Goal: Task Accomplishment & Management: Manage account settings

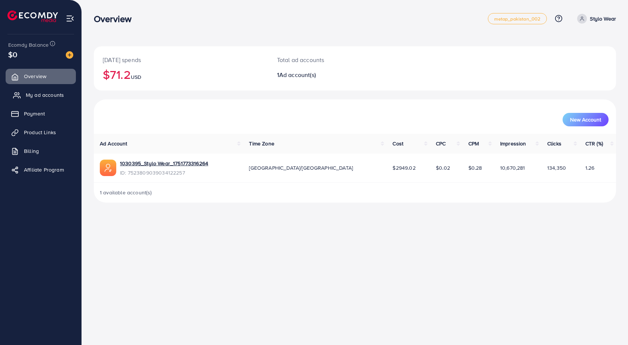
click at [58, 89] on link "My ad accounts" at bounding box center [41, 94] width 70 height 15
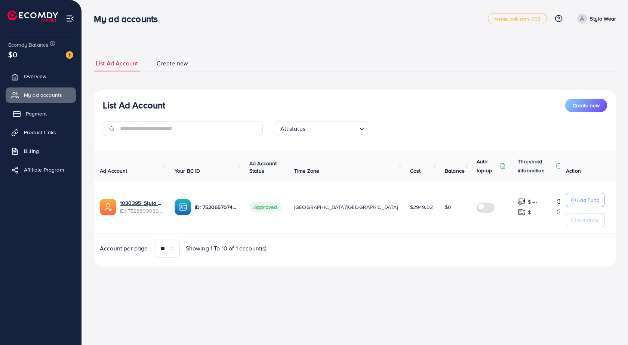
click at [28, 110] on span "Payment" at bounding box center [36, 113] width 21 height 7
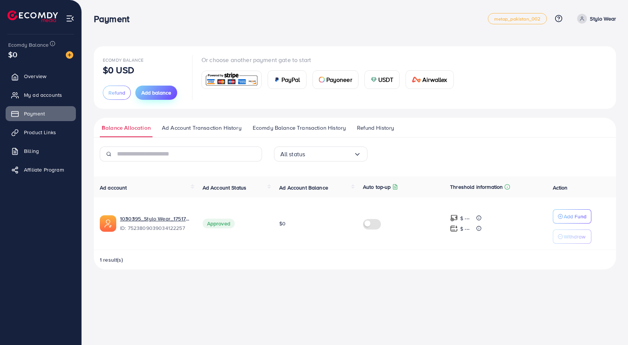
click at [153, 96] on span "Add balance" at bounding box center [156, 92] width 30 height 7
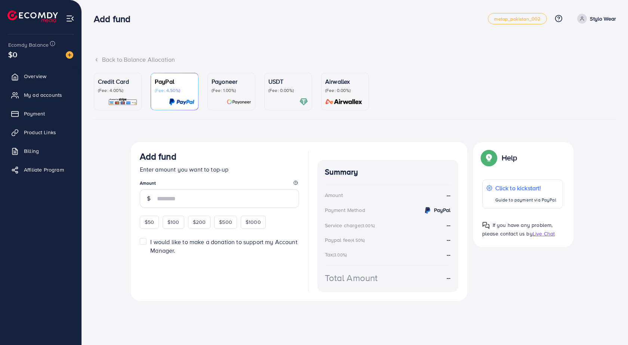
click at [120, 94] on div "Credit Card (Fee: 4.00%)" at bounding box center [118, 91] width 40 height 29
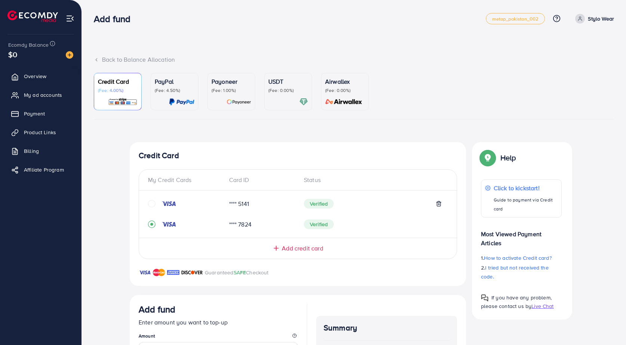
scroll to position [141, 0]
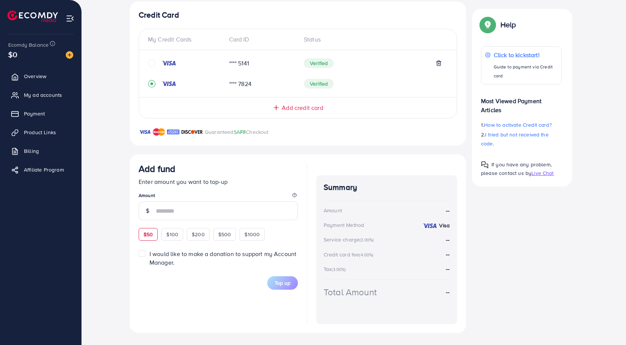
click at [152, 234] on span "$50" at bounding box center [148, 234] width 9 height 7
type input "**"
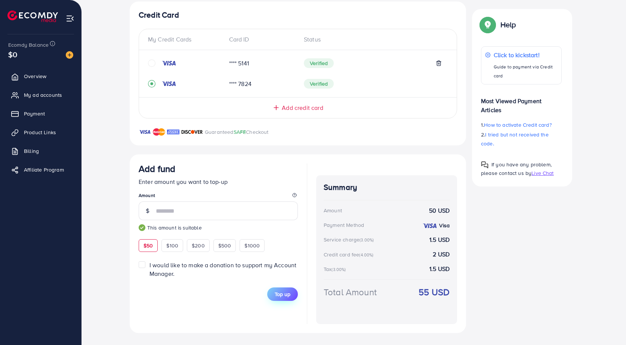
click at [283, 299] on button "Top up" at bounding box center [282, 293] width 31 height 13
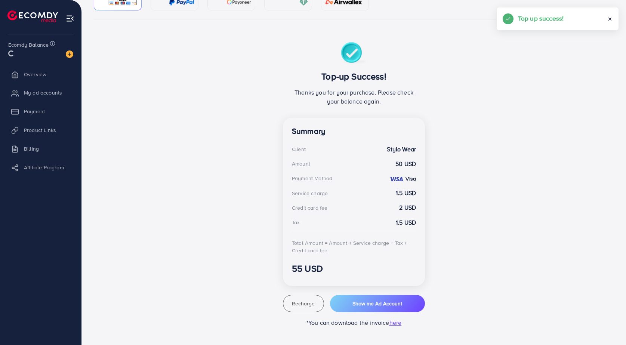
scroll to position [100, 0]
click at [394, 308] on button "Show me Ad Account" at bounding box center [377, 303] width 95 height 17
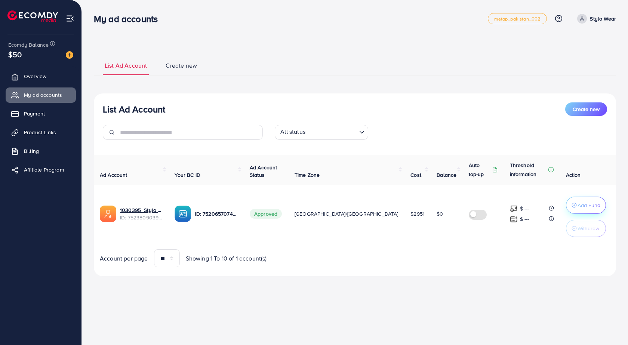
click at [578, 204] on p "Add Fund" at bounding box center [589, 205] width 23 height 9
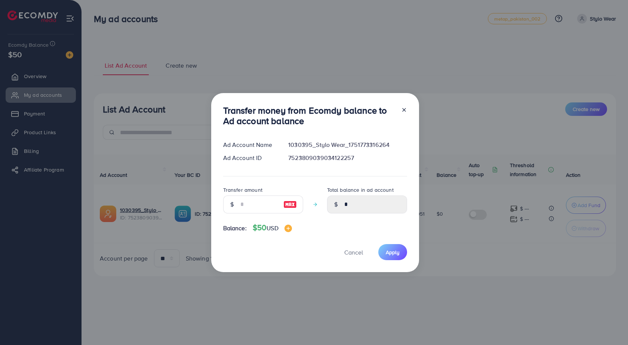
click at [288, 204] on img at bounding box center [289, 204] width 13 height 9
type input "**"
type input "*****"
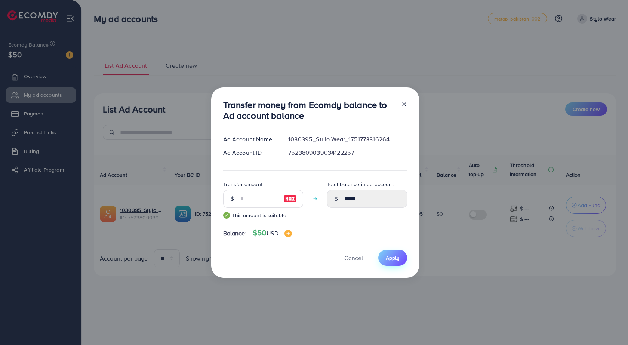
click at [391, 256] on span "Apply" at bounding box center [393, 257] width 14 height 7
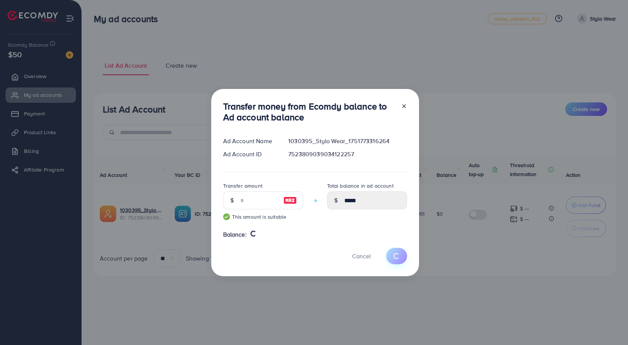
type input "*"
